Goal: Use online tool/utility: Utilize a website feature to perform a specific function

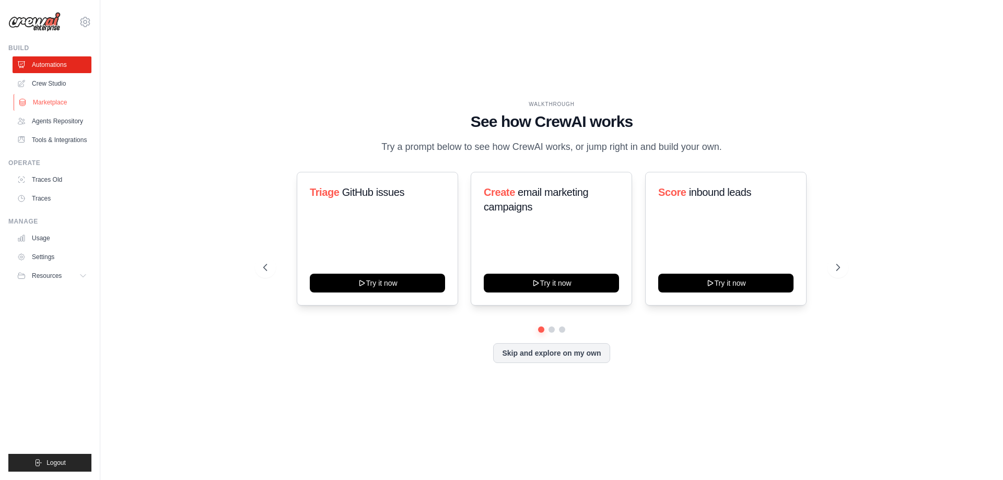
click at [63, 95] on link "Marketplace" at bounding box center [53, 102] width 79 height 17
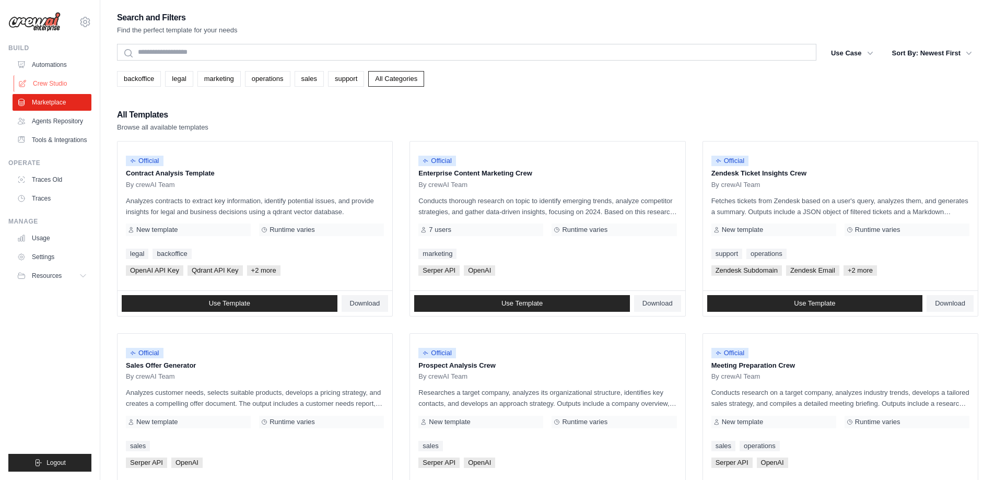
click at [49, 84] on link "Crew Studio" at bounding box center [53, 83] width 79 height 17
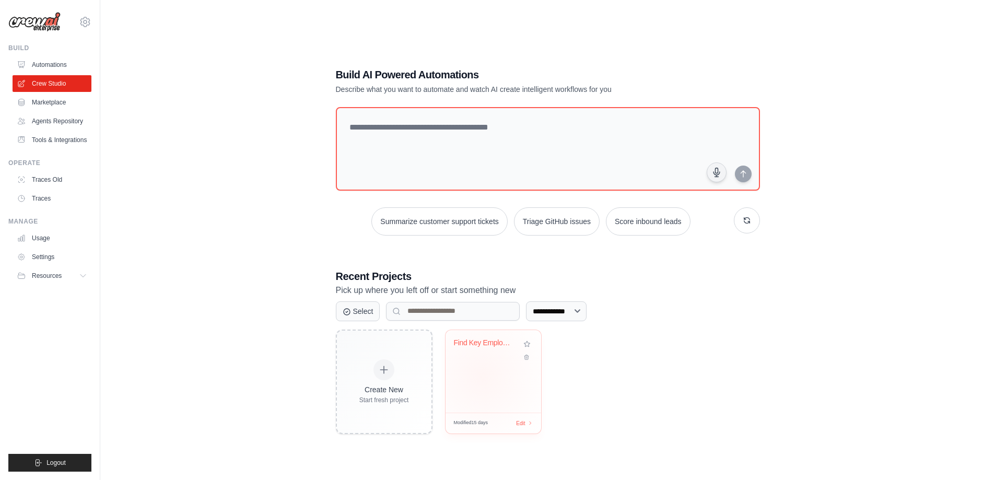
click at [484, 373] on div "Find Key Employees from Sheet" at bounding box center [494, 371] width 96 height 83
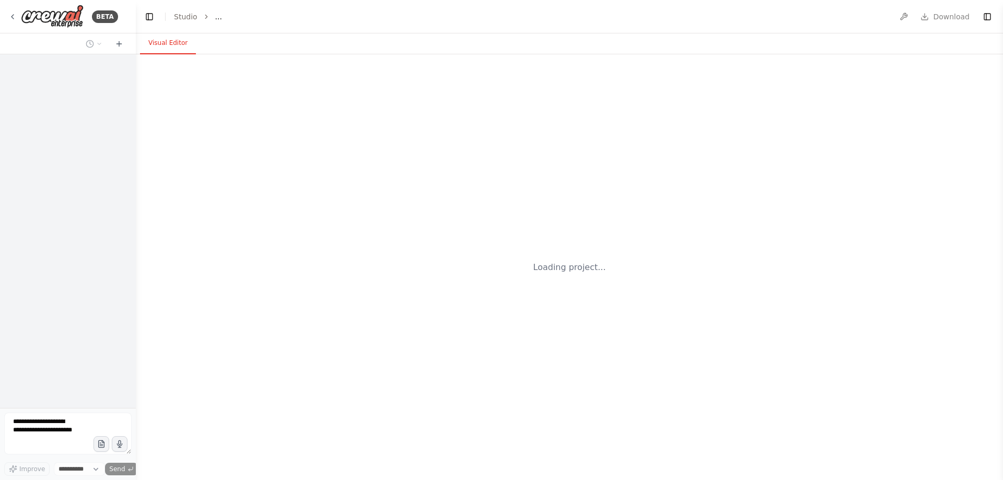
select select "****"
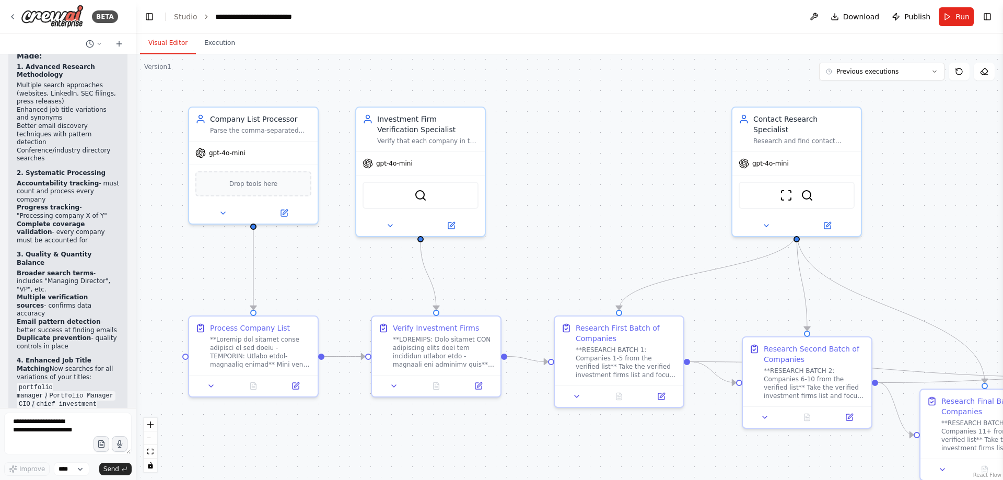
scroll to position [32348, 0]
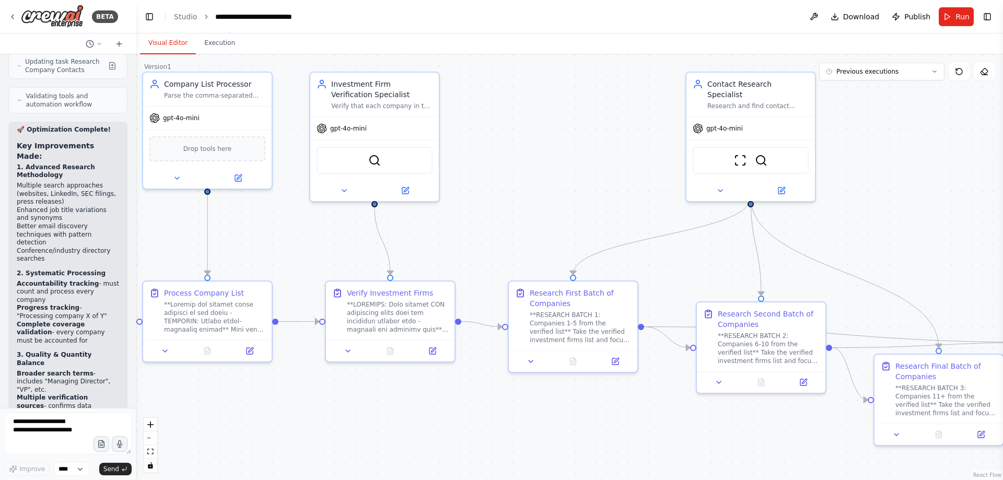
drag, startPoint x: 614, startPoint y: 276, endPoint x: 568, endPoint y: 242, distance: 57.5
click at [568, 242] on div ".deletable-edge-delete-btn { width: 20px; height: 20px; border: 0px solid #ffff…" at bounding box center [569, 267] width 867 height 426
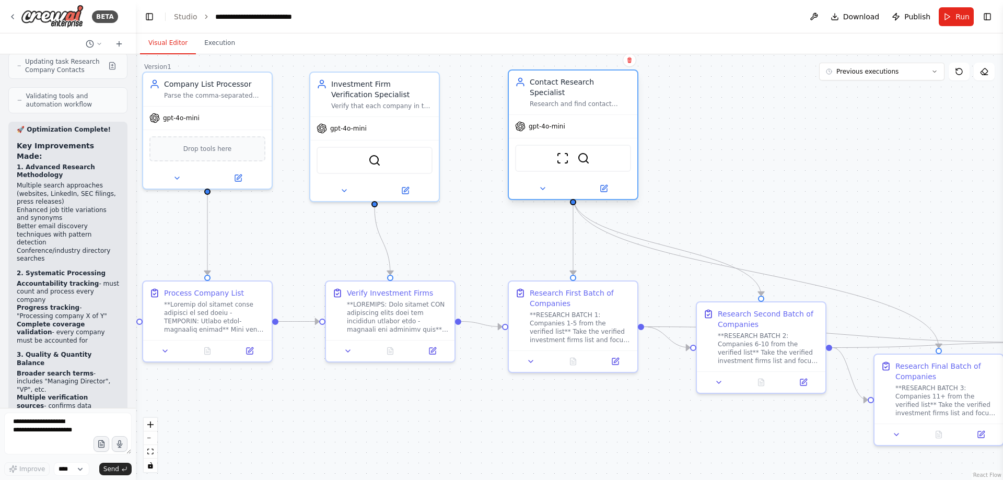
drag, startPoint x: 776, startPoint y: 95, endPoint x: 598, endPoint y: 97, distance: 178.7
click at [598, 100] on div "Research and find contact information for investment professionals at the EXACT…" at bounding box center [580, 104] width 101 height 8
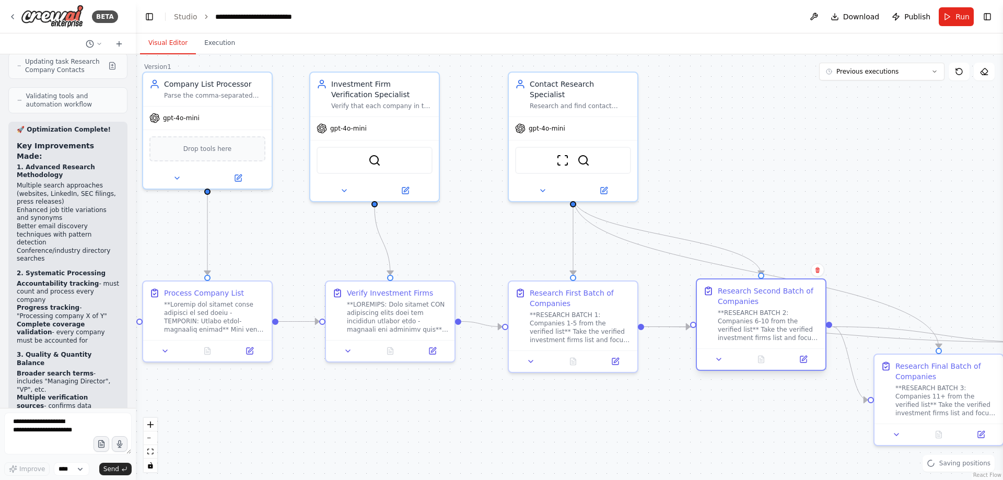
click at [771, 313] on div "**RESEARCH BATCH 2: Companies 6-10 from the verified list** Take the verified i…" at bounding box center [768, 325] width 101 height 33
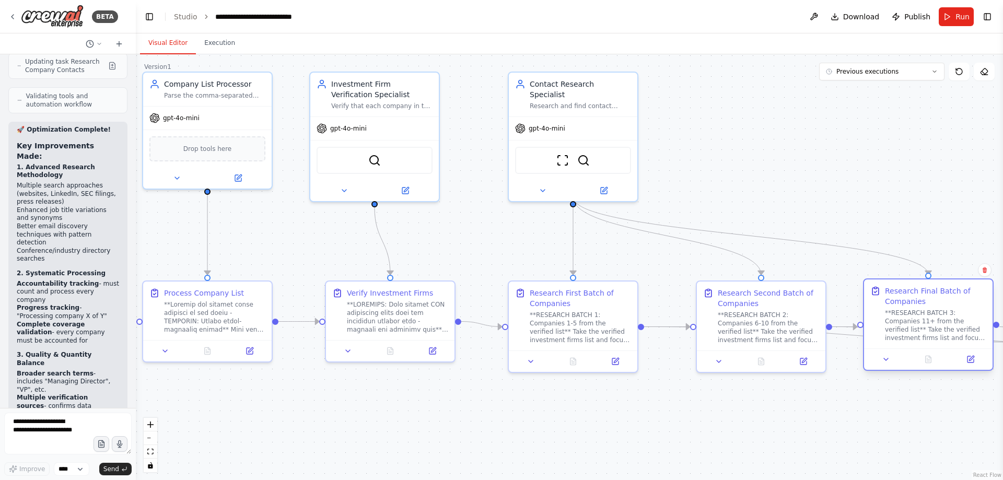
drag, startPoint x: 951, startPoint y: 385, endPoint x: 935, endPoint y: 305, distance: 81.0
click at [935, 305] on div "Research Final Batch of Companies **RESEARCH BATCH 3: Companies 11+ from the ve…" at bounding box center [935, 314] width 101 height 56
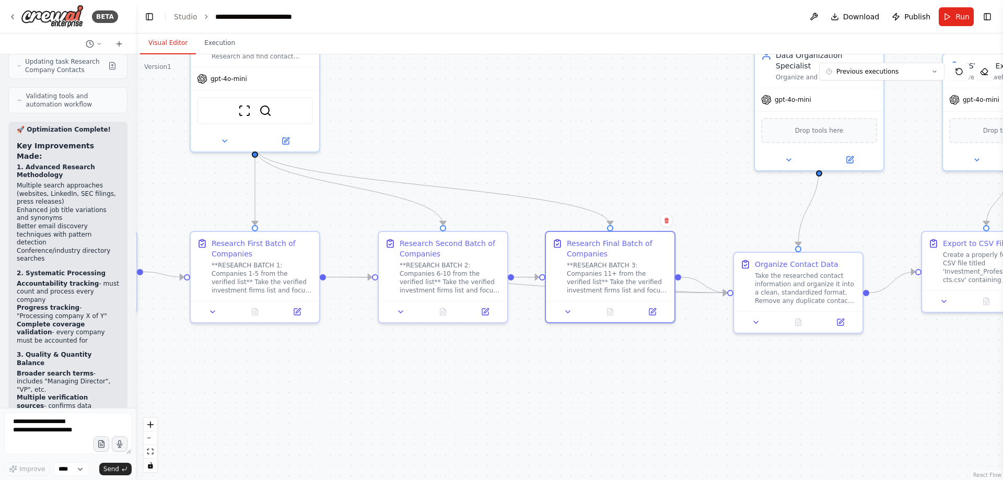
drag, startPoint x: 857, startPoint y: 425, endPoint x: 515, endPoint y: 369, distance: 347.3
click at [515, 369] on div ".deletable-edge-delete-btn { width: 20px; height: 20px; border: 0px solid #ffff…" at bounding box center [569, 267] width 867 height 426
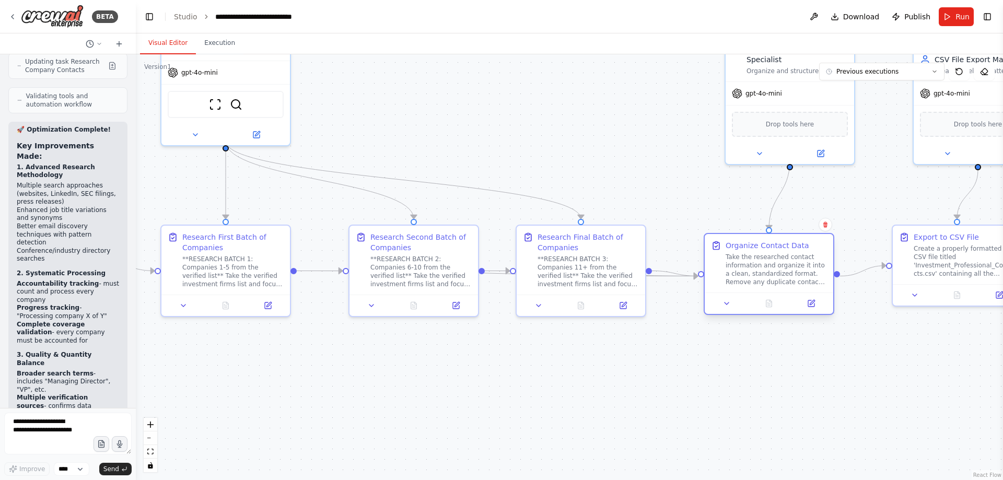
drag, startPoint x: 757, startPoint y: 279, endPoint x: 757, endPoint y: 249, distance: 30.3
click at [757, 249] on div "Organize Contact Data Take the researched contact information and organize it i…" at bounding box center [776, 263] width 101 height 46
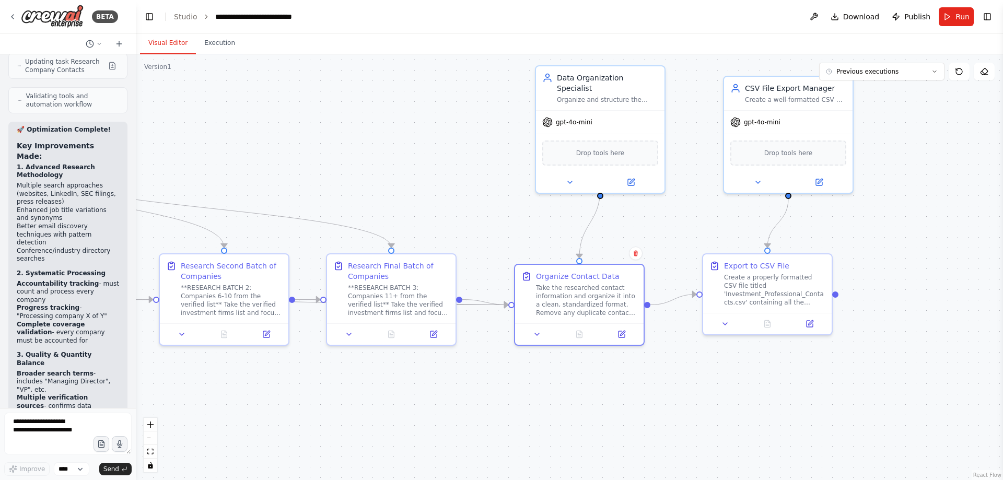
drag, startPoint x: 798, startPoint y: 382, endPoint x: 676, endPoint y: 397, distance: 123.2
click at [676, 397] on div ".deletable-edge-delete-btn { width: 20px; height: 20px; border: 0px solid #ffff…" at bounding box center [569, 267] width 867 height 426
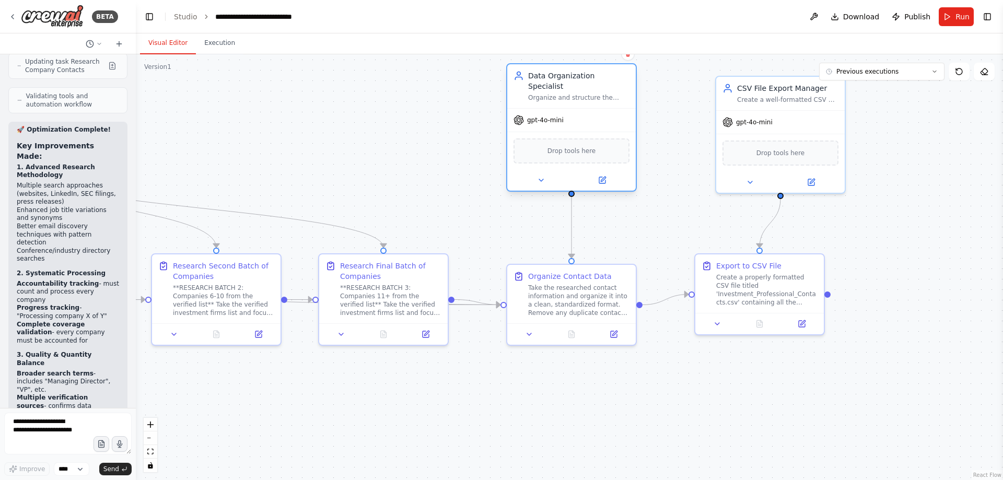
drag, startPoint x: 625, startPoint y: 143, endPoint x: 600, endPoint y: 146, distance: 25.3
click at [600, 146] on div "Drop tools here" at bounding box center [572, 150] width 116 height 25
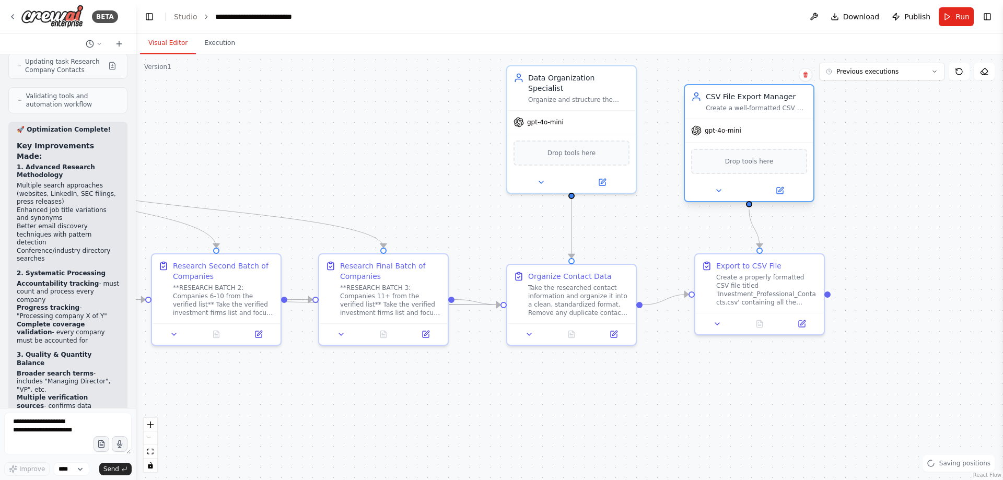
drag, startPoint x: 777, startPoint y: 126, endPoint x: 757, endPoint y: 130, distance: 21.3
click at [757, 130] on div "gpt-4o-mini" at bounding box center [749, 130] width 129 height 23
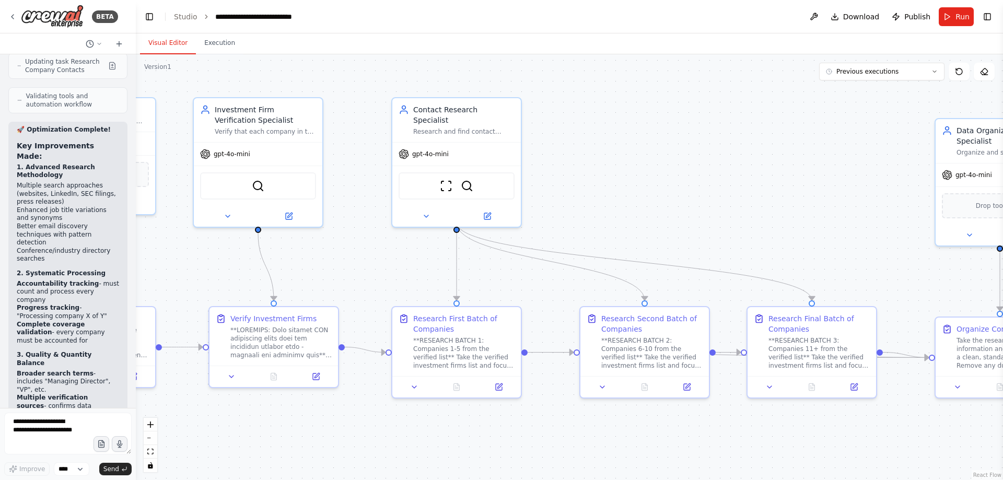
drag, startPoint x: 378, startPoint y: 170, endPoint x: 806, endPoint y: 223, distance: 431.6
click at [806, 223] on div ".deletable-edge-delete-btn { width: 20px; height: 20px; border: 0px solid #ffff…" at bounding box center [569, 267] width 867 height 426
click at [664, 196] on div ".deletable-edge-delete-btn { width: 20px; height: 20px; border: 0px solid #ffff…" at bounding box center [569, 267] width 867 height 426
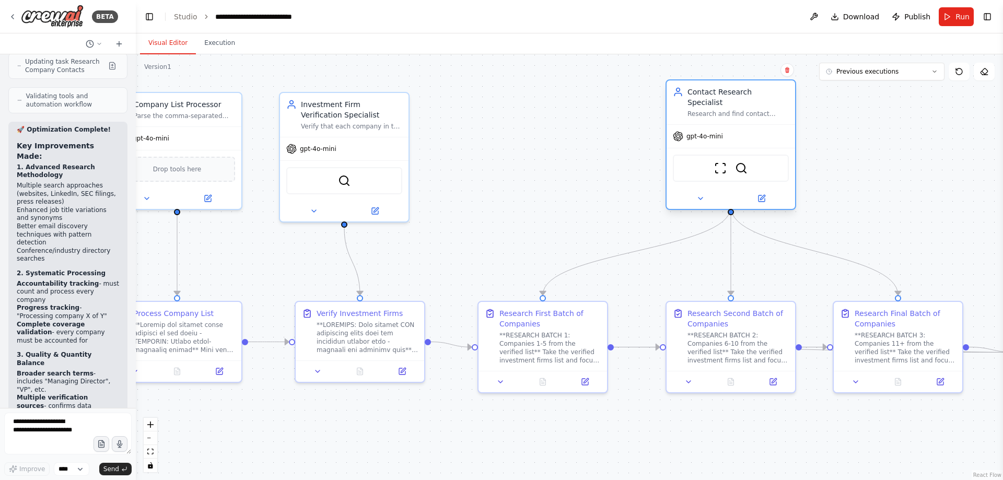
drag, startPoint x: 557, startPoint y: 141, endPoint x: 751, endPoint y: 131, distance: 194.1
click at [751, 131] on div "gpt-4o-mini" at bounding box center [731, 136] width 129 height 23
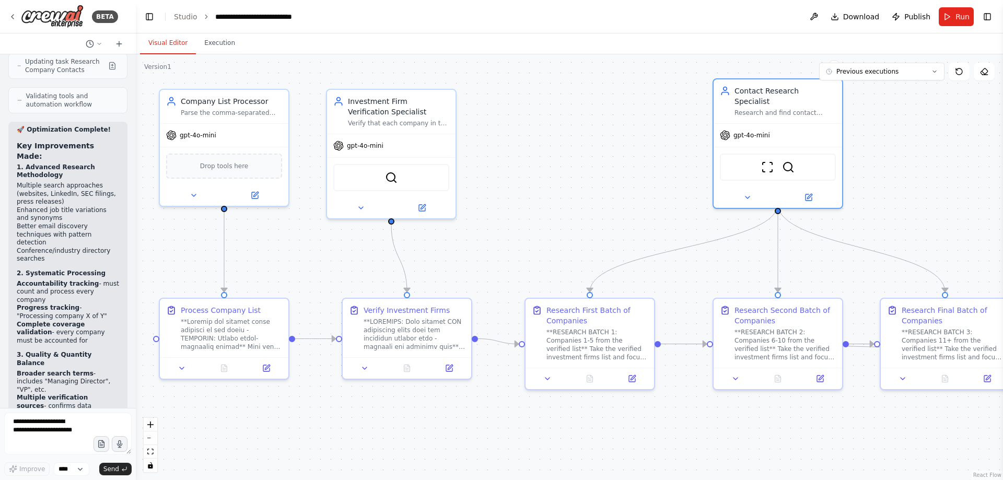
drag, startPoint x: 876, startPoint y: 207, endPoint x: 959, endPoint y: 204, distance: 83.7
click at [959, 204] on div ".deletable-edge-delete-btn { width: 20px; height: 20px; border: 0px solid #ffff…" at bounding box center [569, 267] width 867 height 426
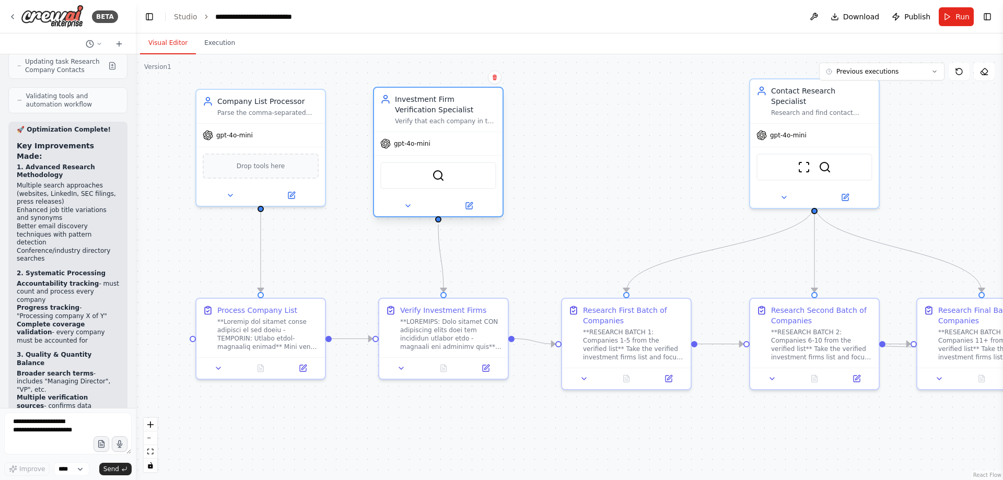
drag, startPoint x: 456, startPoint y: 136, endPoint x: 470, endPoint y: 138, distance: 13.7
click at [470, 138] on div "gpt-4o-mini" at bounding box center [438, 143] width 129 height 23
click at [632, 149] on div ".deletable-edge-delete-btn { width: 20px; height: 20px; border: 0px solid #ffff…" at bounding box center [569, 267] width 867 height 426
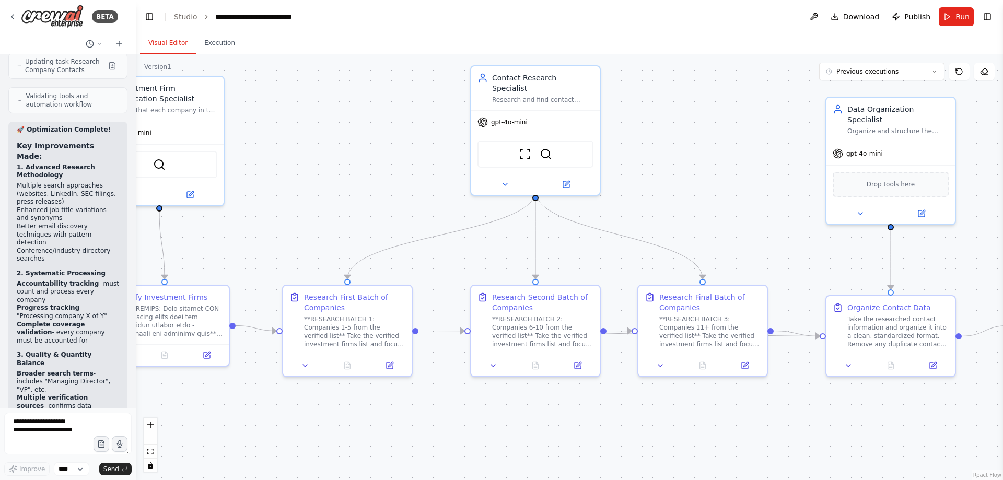
click at [671, 211] on div ".deletable-edge-delete-btn { width: 20px; height: 20px; border: 0px solid #ffff…" at bounding box center [569, 267] width 867 height 426
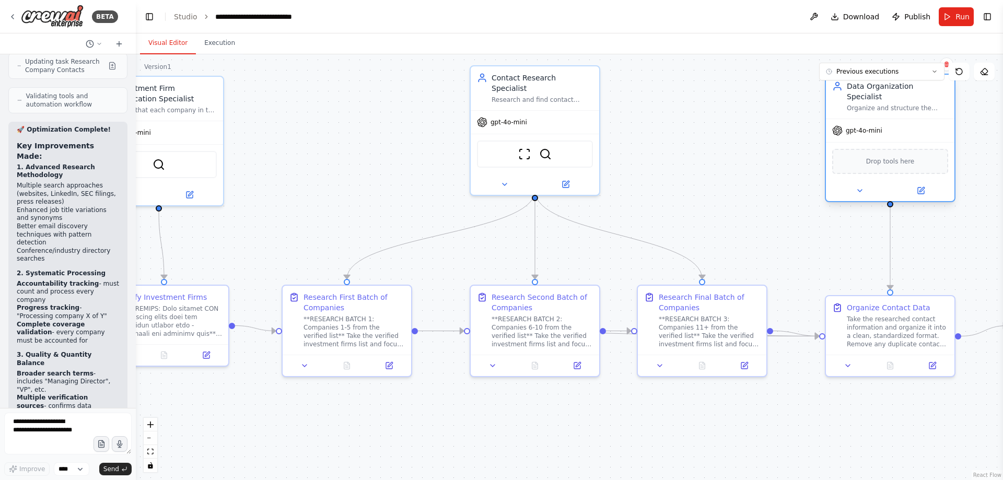
click at [886, 109] on div "Data Organization Specialist Organize and structure the collected contact infor…" at bounding box center [890, 138] width 131 height 129
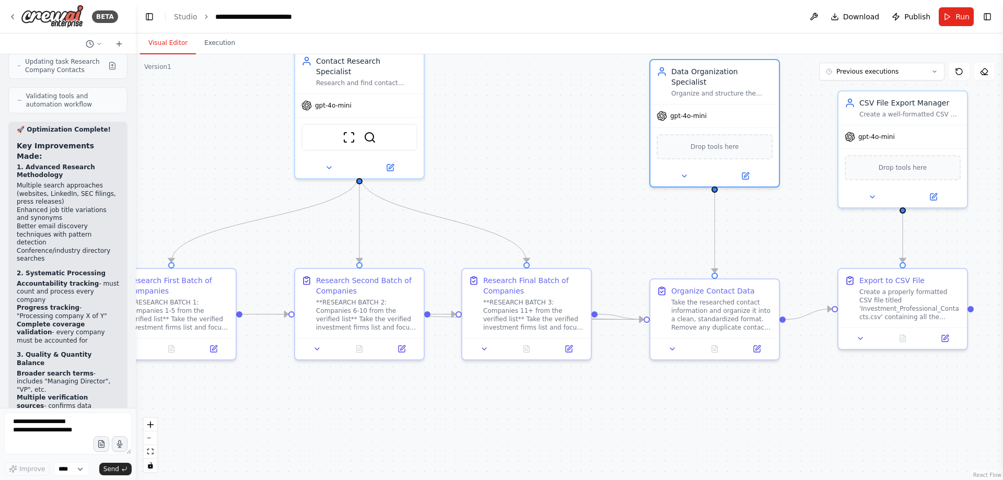
drag, startPoint x: 764, startPoint y: 199, endPoint x: 635, endPoint y: 181, distance: 130.3
click at [594, 182] on div ".deletable-edge-delete-btn { width: 20px; height: 20px; border: 0px solid #ffff…" at bounding box center [569, 267] width 867 height 426
drag, startPoint x: 726, startPoint y: 220, endPoint x: 658, endPoint y: 213, distance: 68.8
click at [657, 214] on div ".deletable-edge-delete-btn { width: 20px; height: 20px; border: 0px solid #ffff…" at bounding box center [569, 267] width 867 height 426
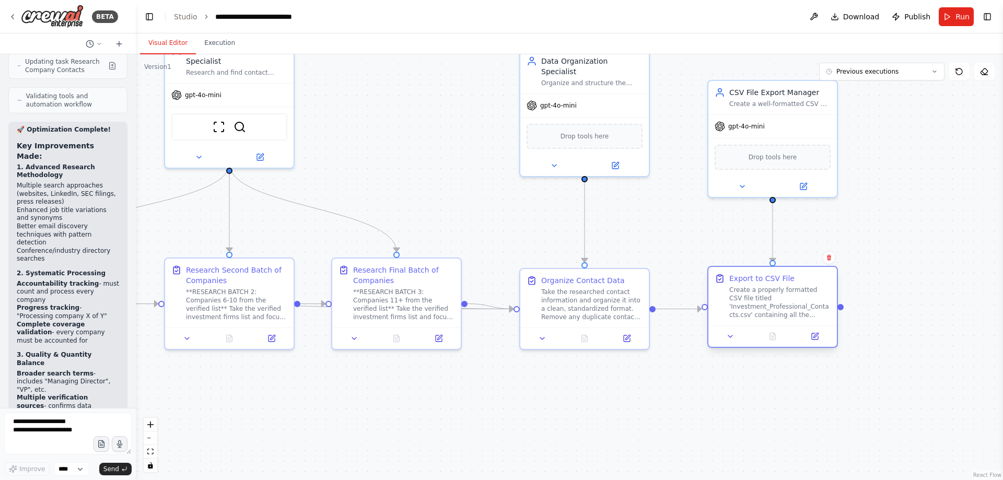
drag, startPoint x: 800, startPoint y: 277, endPoint x: 804, endPoint y: 289, distance: 12.7
click at [804, 289] on div "Create a properly formatted CSV file titled 'Investment_Professional_Contacts.c…" at bounding box center [779, 302] width 101 height 33
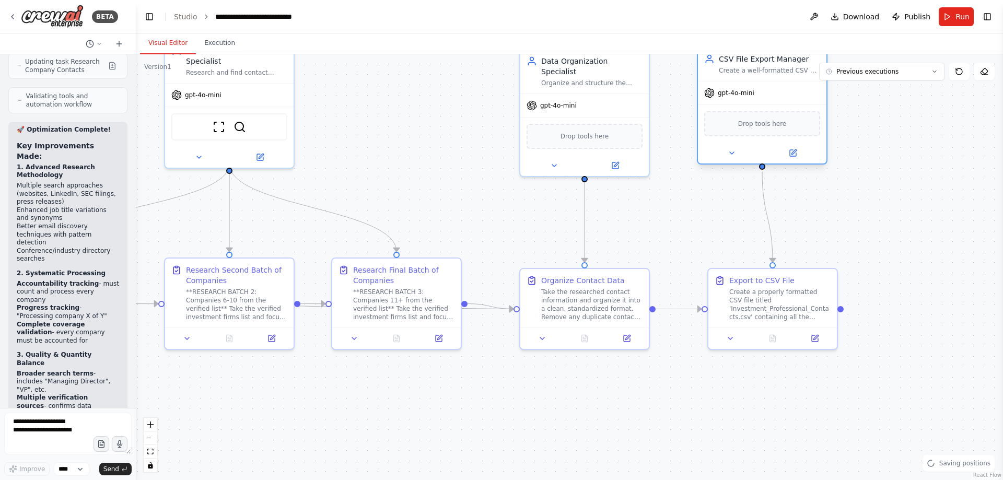
drag, startPoint x: 809, startPoint y: 118, endPoint x: 802, endPoint y: 80, distance: 37.7
click at [802, 80] on div "CSV File Export Manager Create a well-formatted CSV file containing all the org…" at bounding box center [762, 105] width 131 height 118
drag, startPoint x: 791, startPoint y: 94, endPoint x: 799, endPoint y: 94, distance: 7.8
click at [799, 94] on div "gpt-4o-mini" at bounding box center [772, 93] width 129 height 23
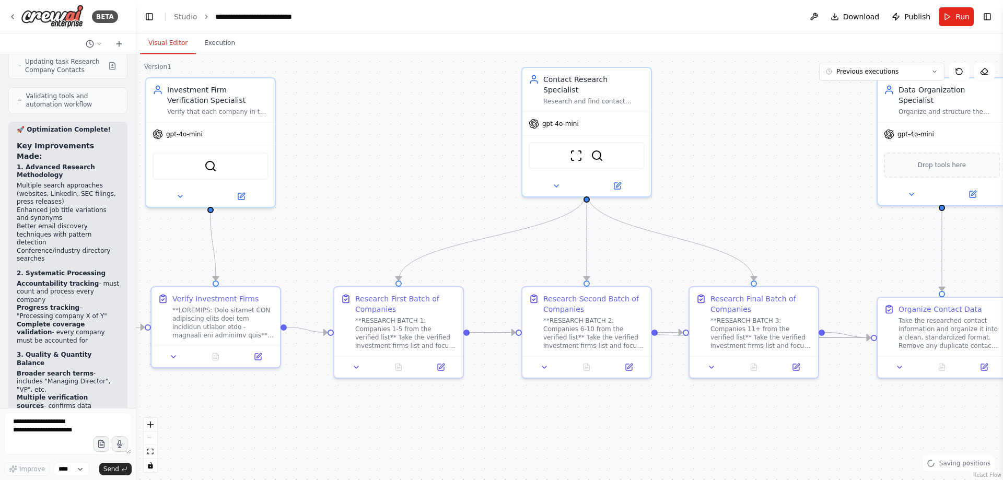
drag, startPoint x: 600, startPoint y: 187, endPoint x: 563, endPoint y: 173, distance: 39.5
click at [880, 211] on div ".deletable-edge-delete-btn { width: 20px; height: 20px; border: 0px solid #ffff…" at bounding box center [569, 267] width 867 height 426
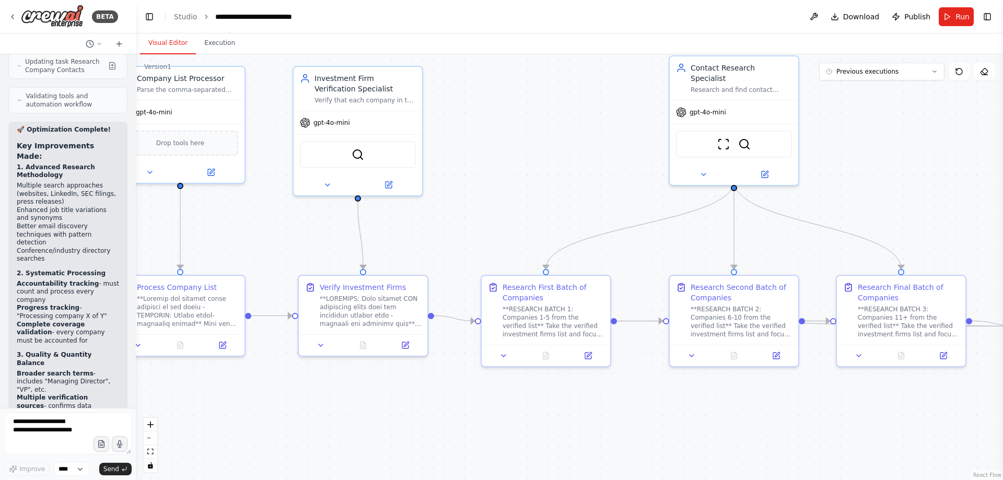
drag, startPoint x: 529, startPoint y: 196, endPoint x: 546, endPoint y: 181, distance: 22.9
click at [545, 182] on div ".deletable-edge-delete-btn { width: 20px; height: 20px; border: 0px solid #ffff…" at bounding box center [569, 267] width 867 height 426
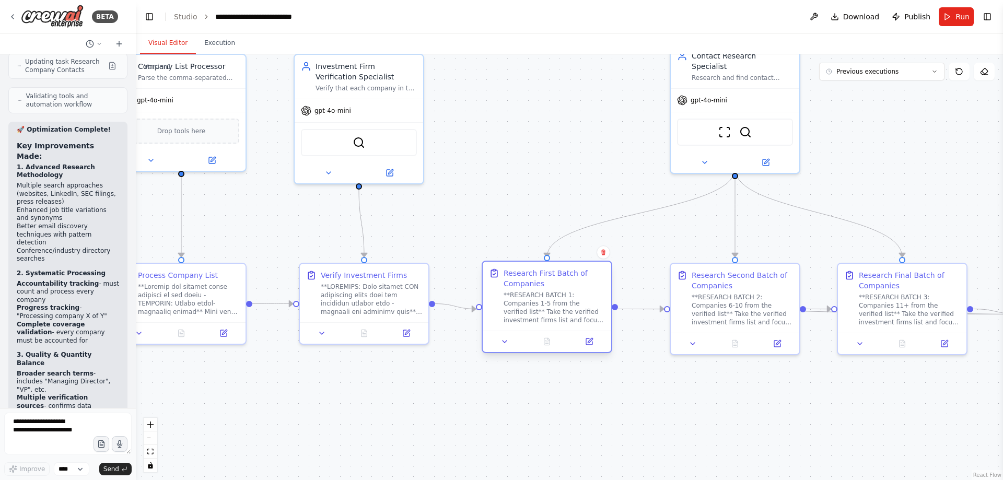
drag, startPoint x: 551, startPoint y: 294, endPoint x: 554, endPoint y: 289, distance: 5.7
click at [554, 289] on div "Research First Batch of Companies **RESEARCH BATCH 1: Companies 1-5 from the ve…" at bounding box center [554, 296] width 101 height 56
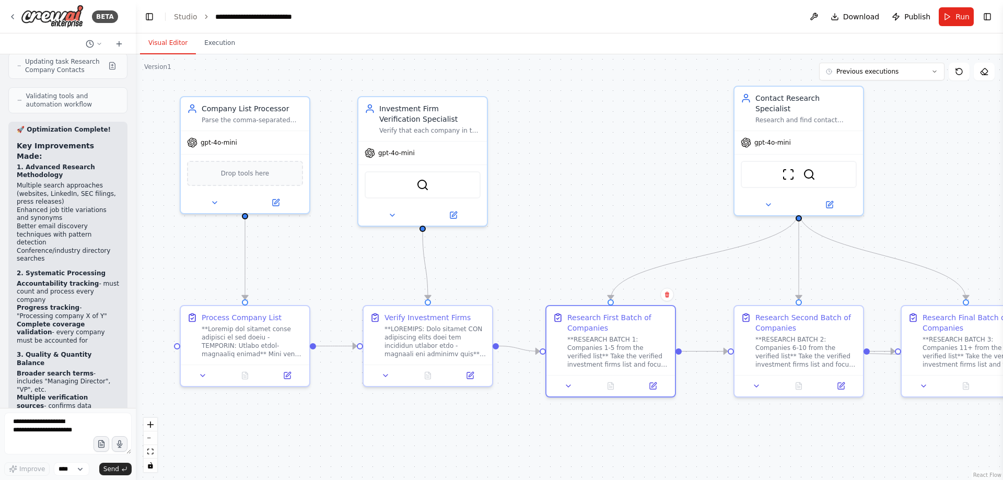
drag, startPoint x: 494, startPoint y: 166, endPoint x: 558, endPoint y: 208, distance: 76.5
click at [558, 208] on div ".deletable-edge-delete-btn { width: 20px; height: 20px; border: 0px solid #ffff…" at bounding box center [569, 267] width 867 height 426
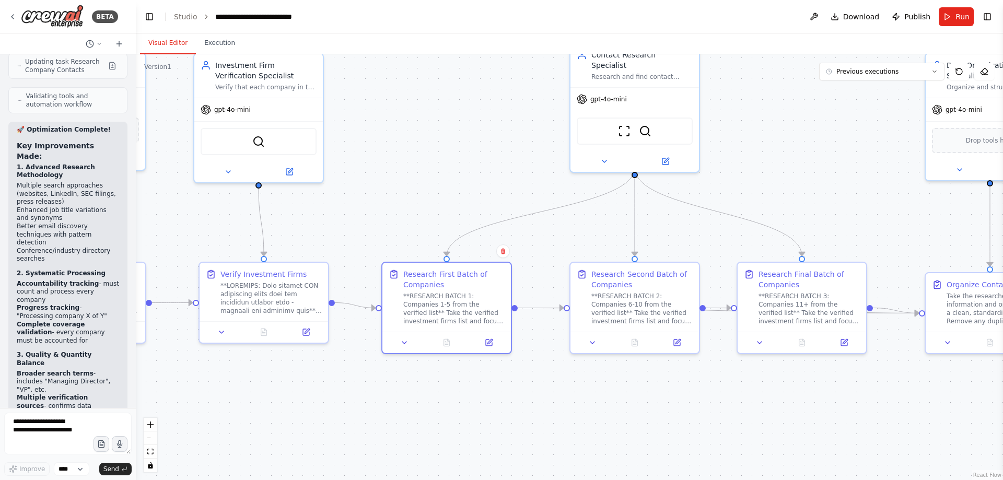
drag, startPoint x: 622, startPoint y: 210, endPoint x: 261, endPoint y: 145, distance: 366.3
click at [262, 145] on div ".deletable-edge-delete-btn { width: 20px; height: 20px; border: 0px solid #ffff…" at bounding box center [569, 267] width 867 height 426
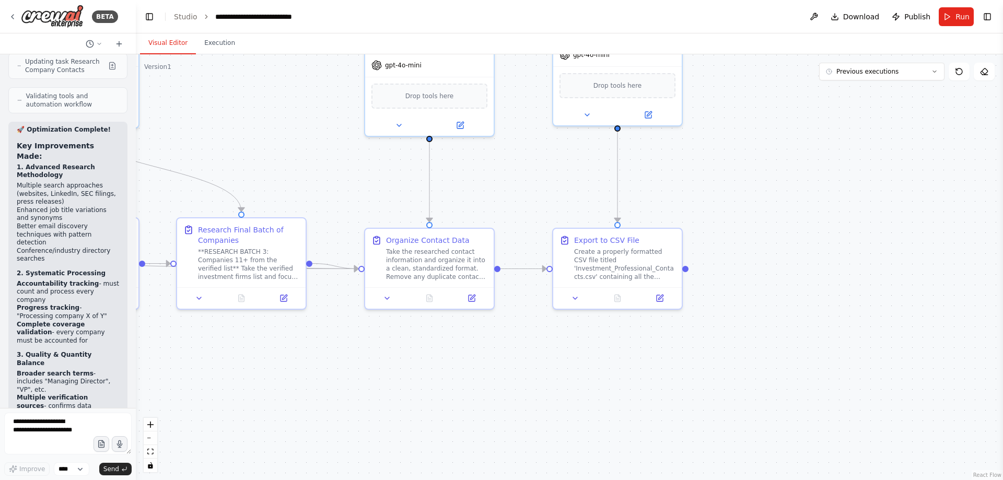
drag, startPoint x: 495, startPoint y: 150, endPoint x: 270, endPoint y: 131, distance: 226.0
click at [270, 131] on div ".deletable-edge-delete-btn { width: 20px; height: 20px; border: 0px solid #ffff…" at bounding box center [569, 267] width 867 height 426
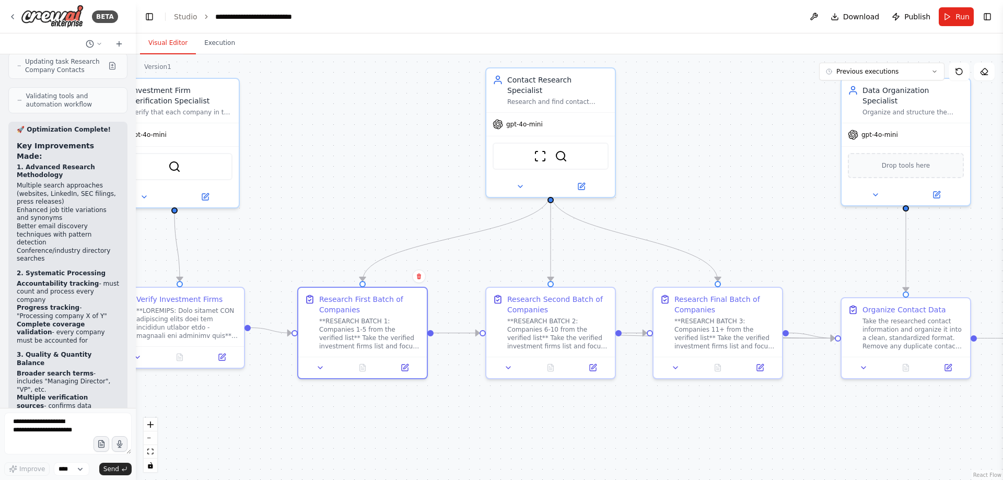
drag, startPoint x: 301, startPoint y: 131, endPoint x: 792, endPoint y: 201, distance: 495.6
click at [792, 201] on div ".deletable-edge-delete-btn { width: 20px; height: 20px; border: 0px solid #ffff…" at bounding box center [569, 267] width 867 height 426
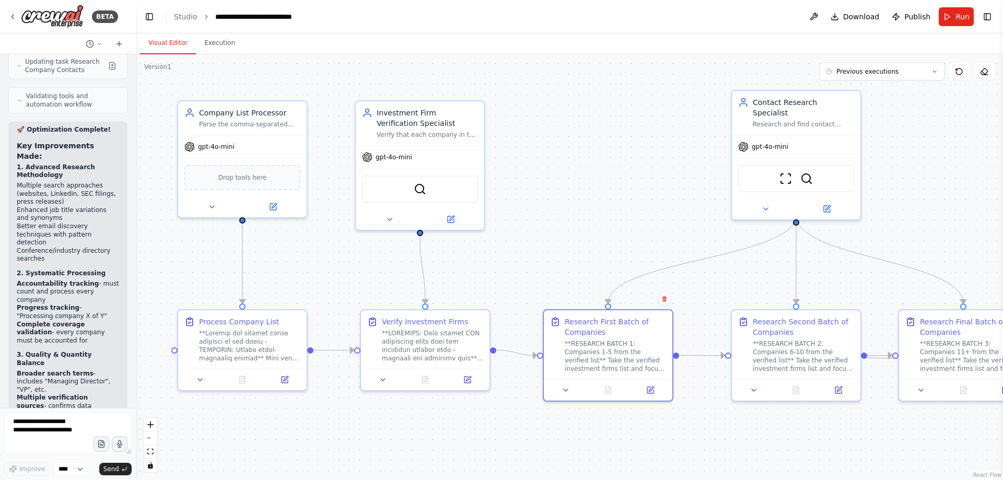
drag, startPoint x: 377, startPoint y: 162, endPoint x: 608, endPoint y: 184, distance: 232.4
click at [608, 184] on div ".deletable-edge-delete-btn { width: 20px; height: 20px; border: 0px solid #ffff…" at bounding box center [569, 267] width 867 height 426
